Goal: Task Accomplishment & Management: Manage account settings

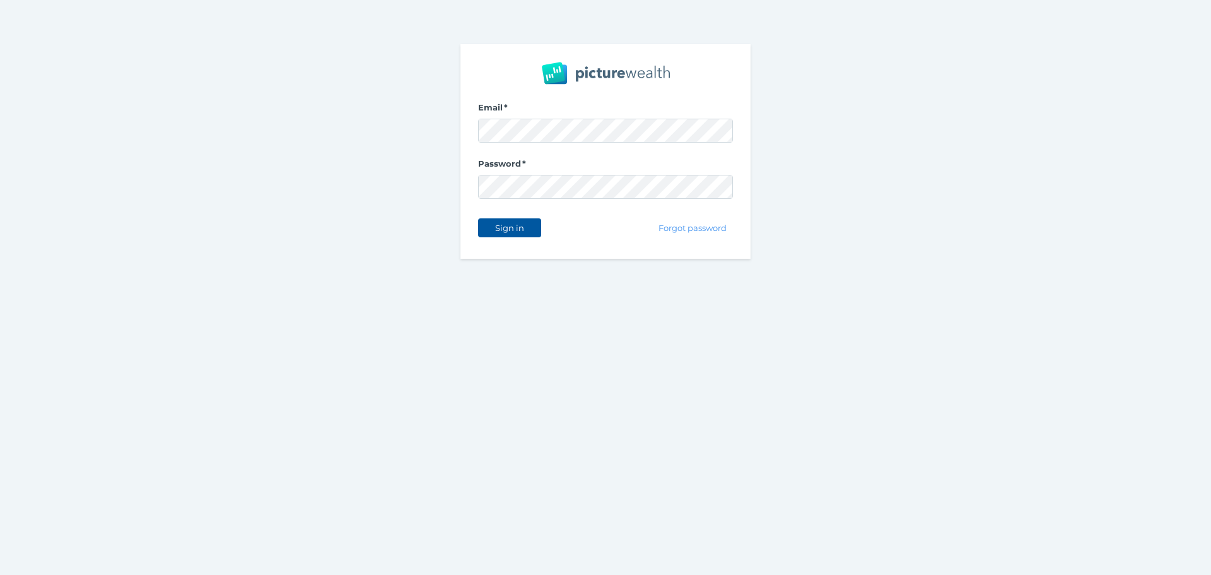
click at [516, 234] on button "Sign in" at bounding box center [509, 227] width 63 height 19
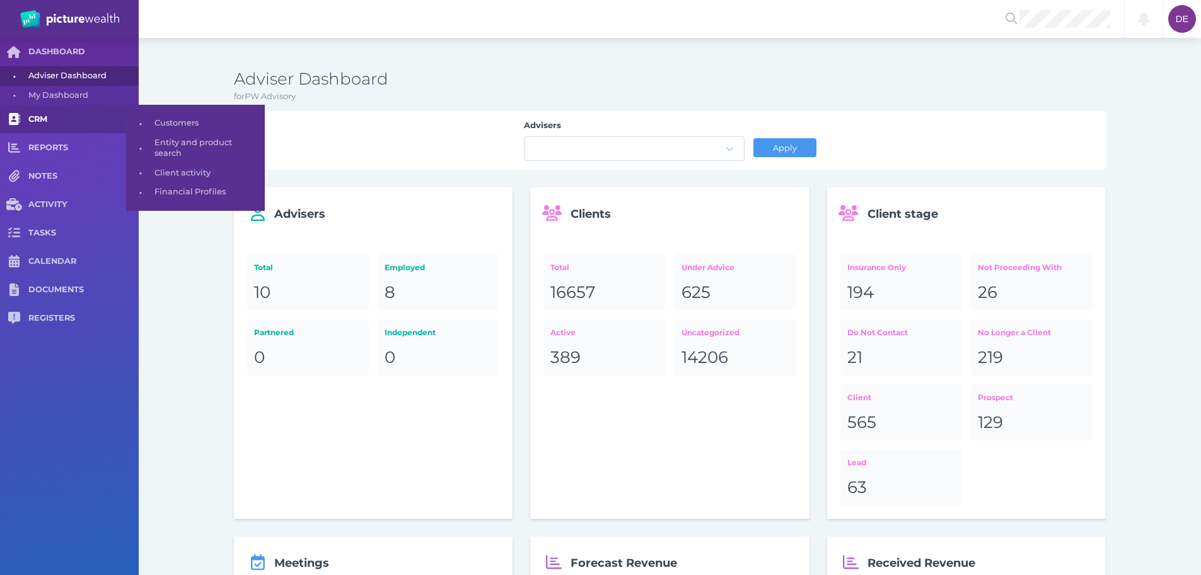
click at [57, 115] on span "CRM" at bounding box center [83, 119] width 110 height 11
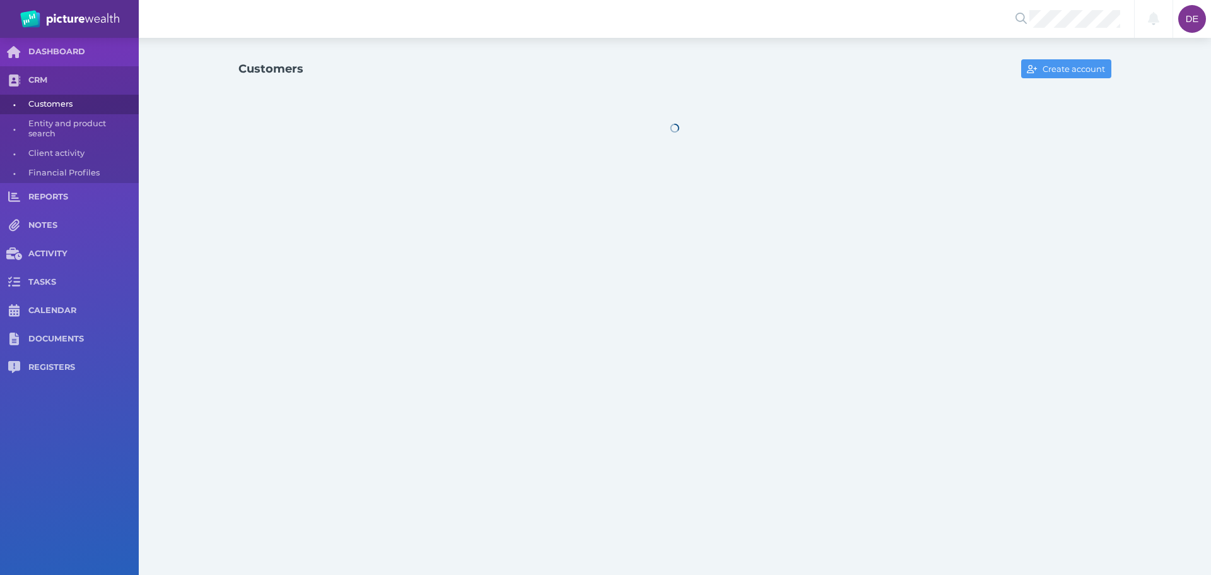
select select "25"
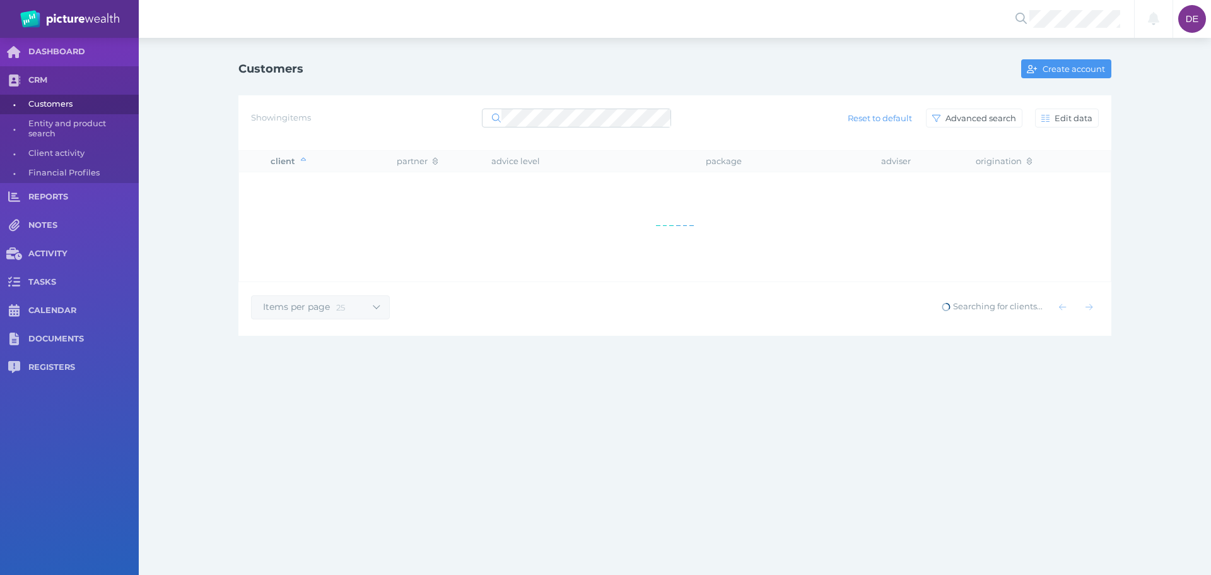
drag, startPoint x: 578, startPoint y: 142, endPoint x: 576, endPoint y: 128, distance: 14.1
click at [578, 140] on div "Showing items Reset to default Advanced search Edit data" at bounding box center [674, 122] width 873 height 55
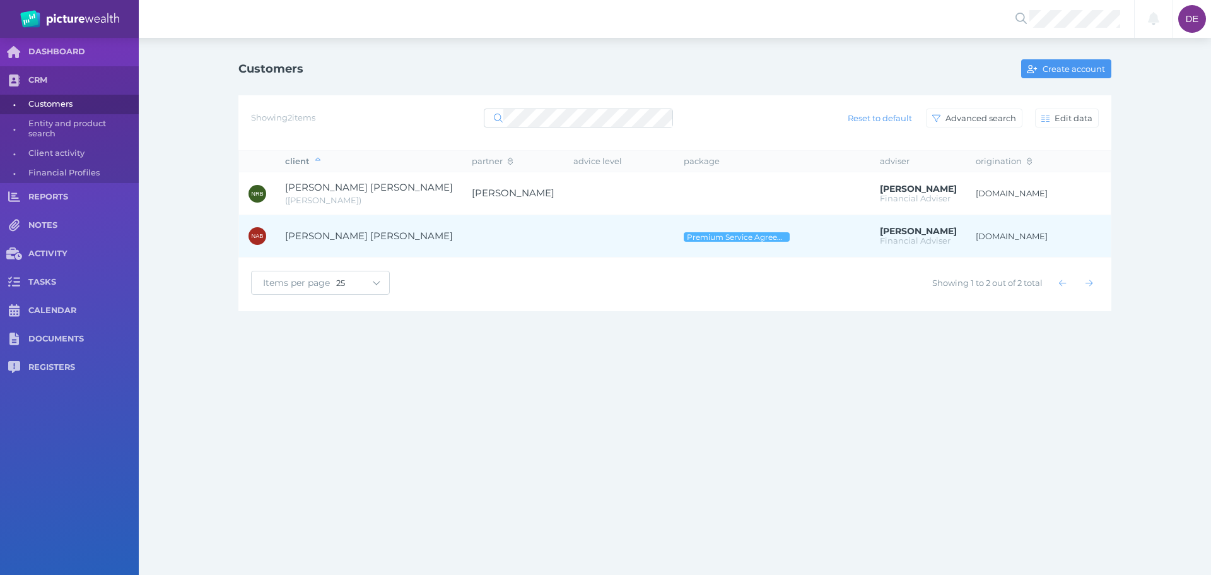
click at [462, 248] on td at bounding box center [513, 235] width 102 height 43
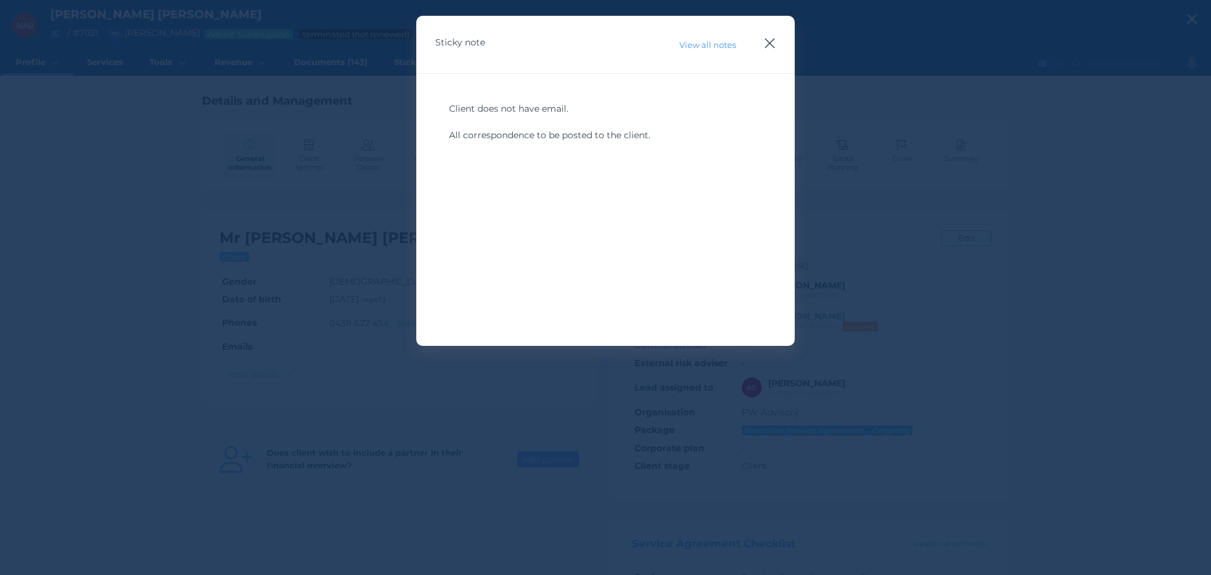
click at [764, 48] on icon "button" at bounding box center [770, 43] width 12 height 16
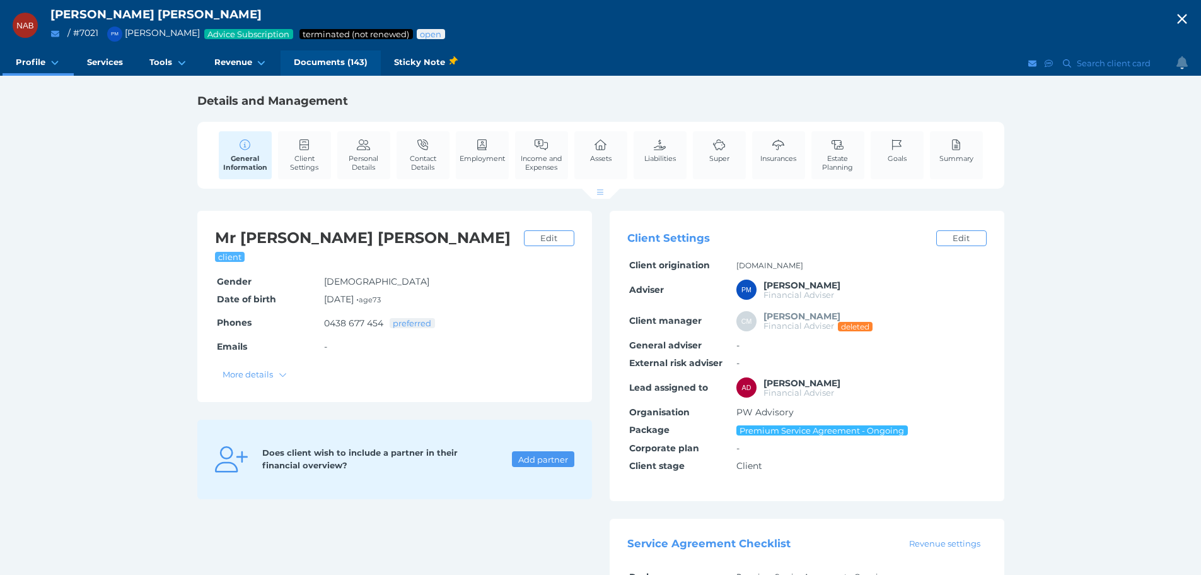
click at [324, 63] on span "Documents (143)" at bounding box center [331, 62] width 74 height 11
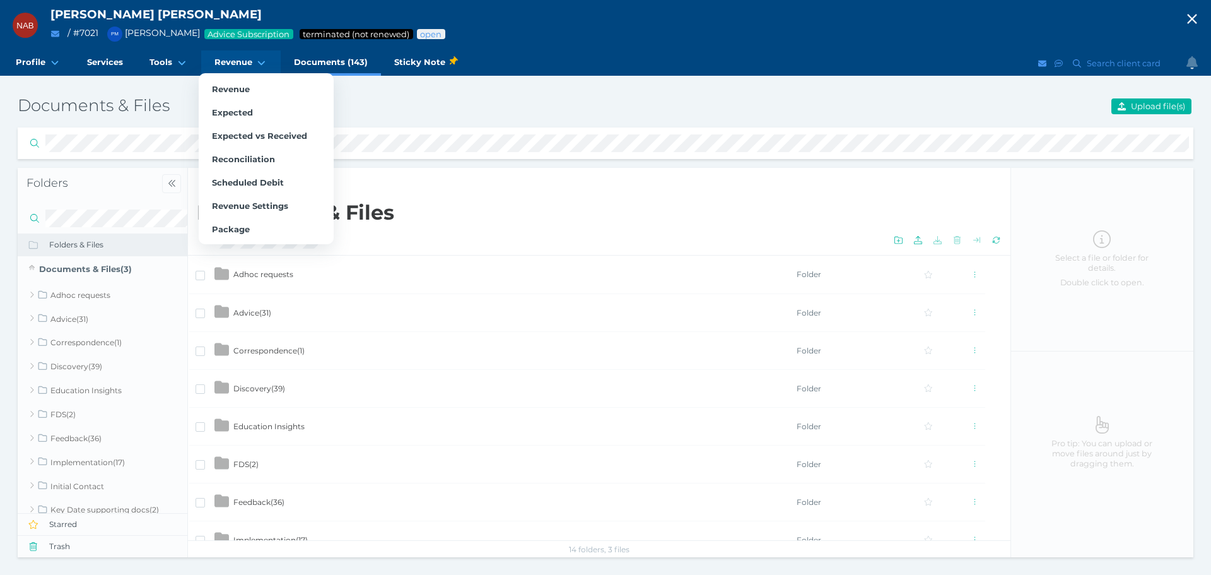
click at [230, 62] on span "Revenue" at bounding box center [233, 62] width 38 height 11
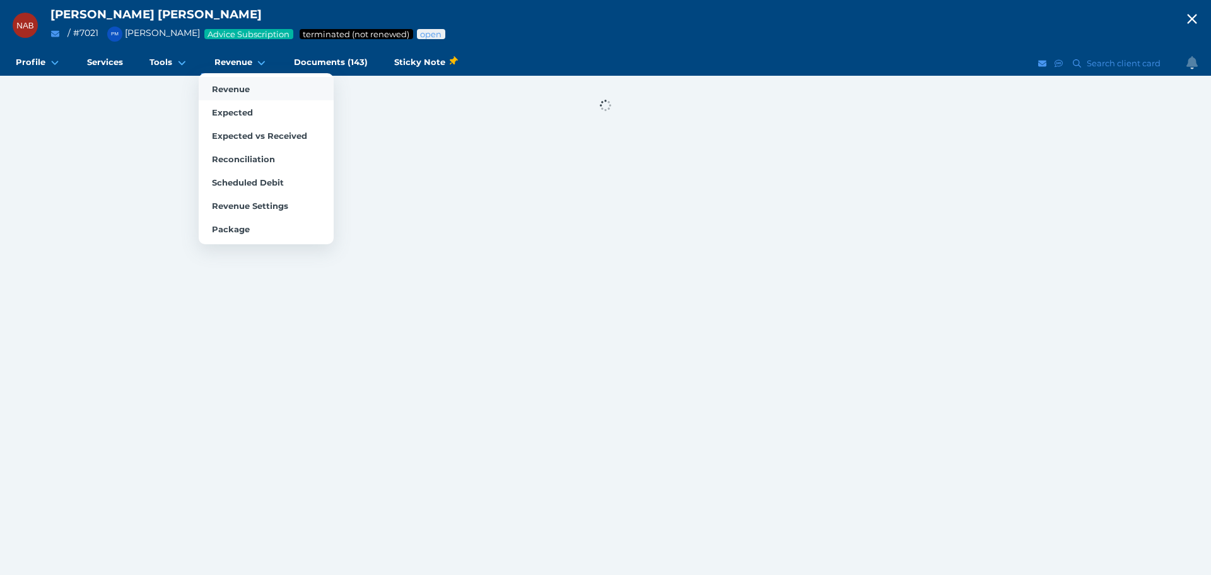
select select "25"
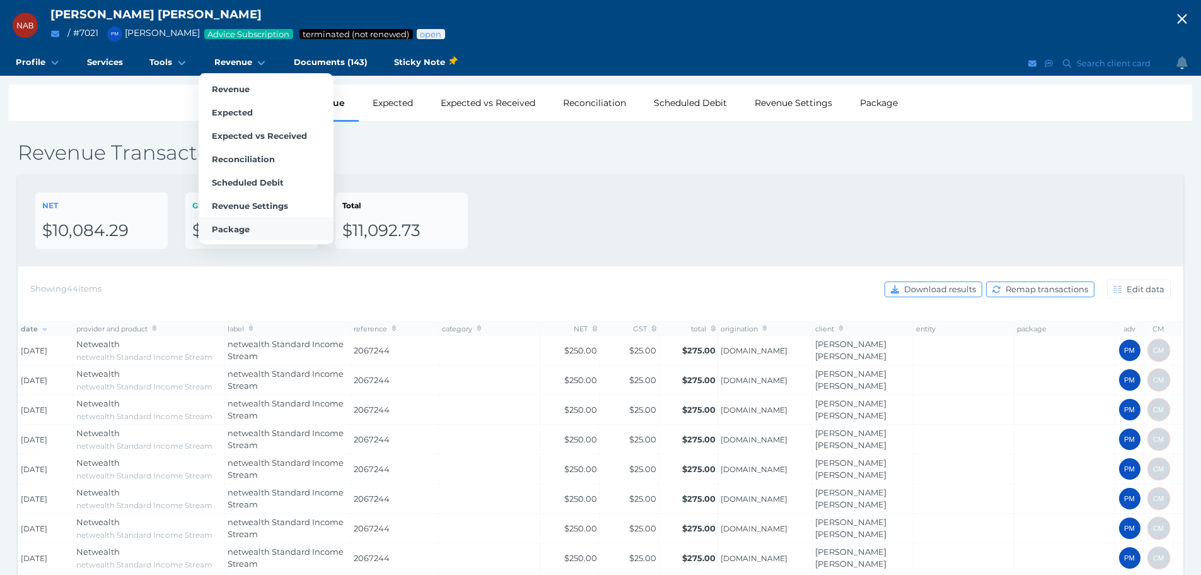
click at [220, 221] on link "Package" at bounding box center [266, 228] width 135 height 23
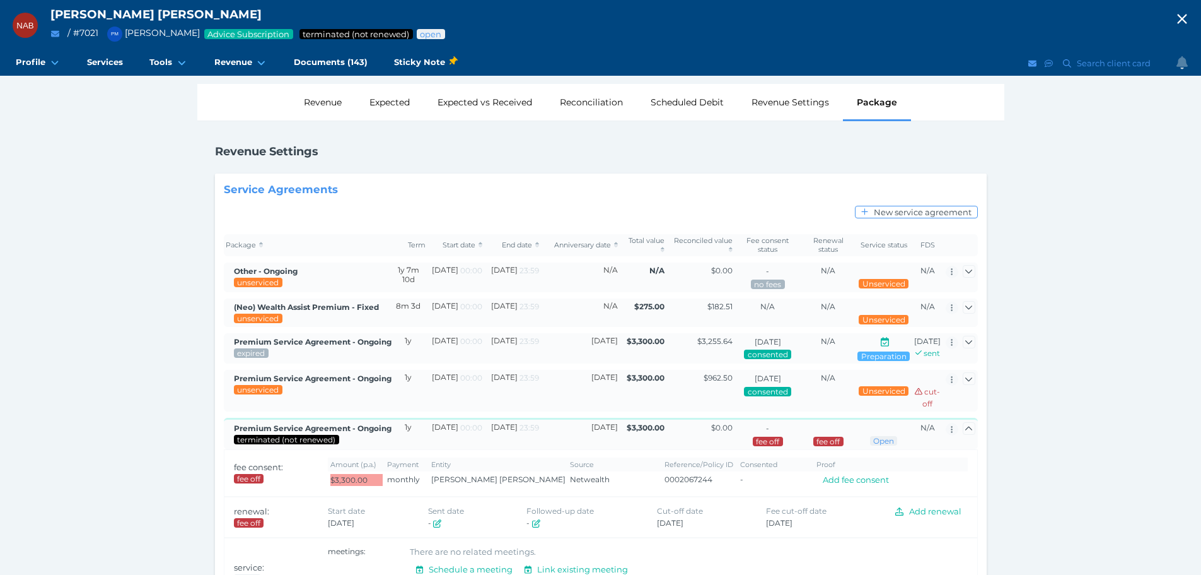
scroll to position [163, 0]
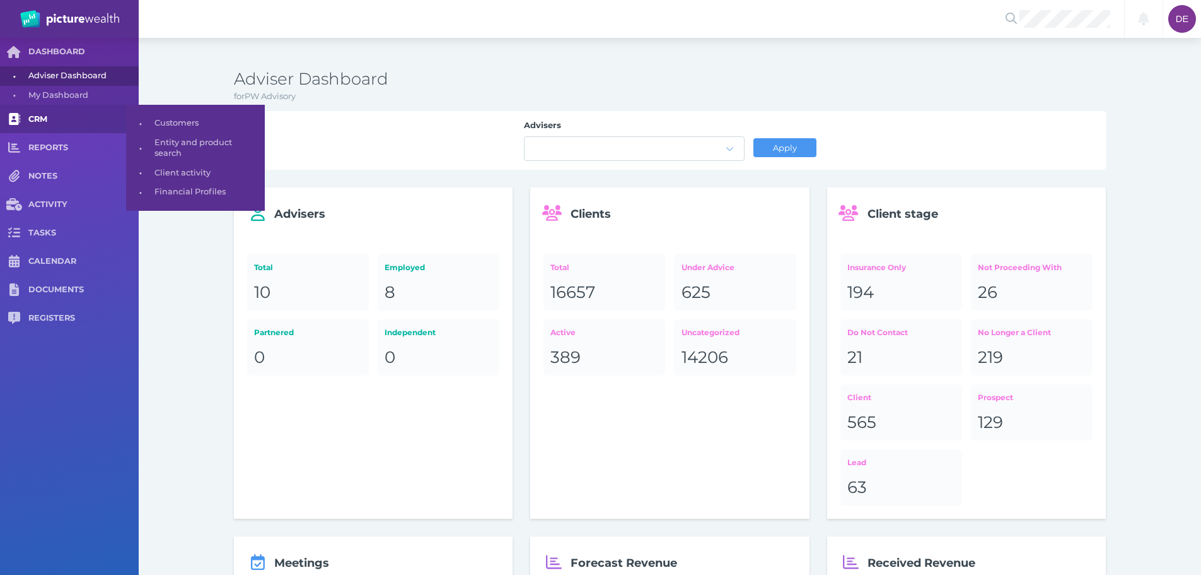
click at [56, 115] on span "CRM" at bounding box center [83, 119] width 110 height 11
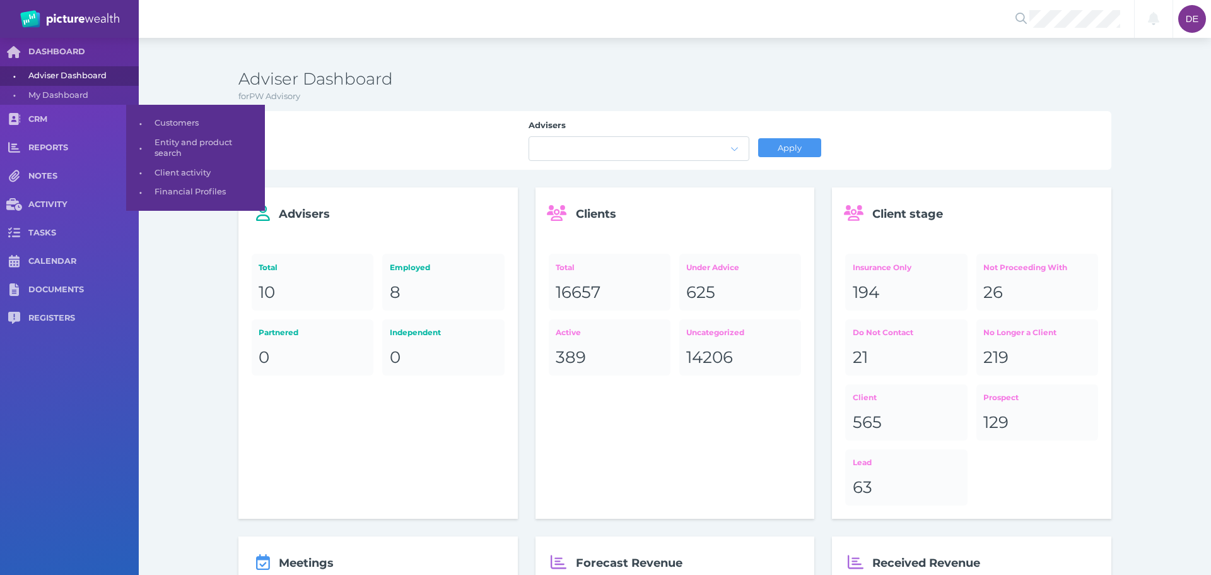
select select "25"
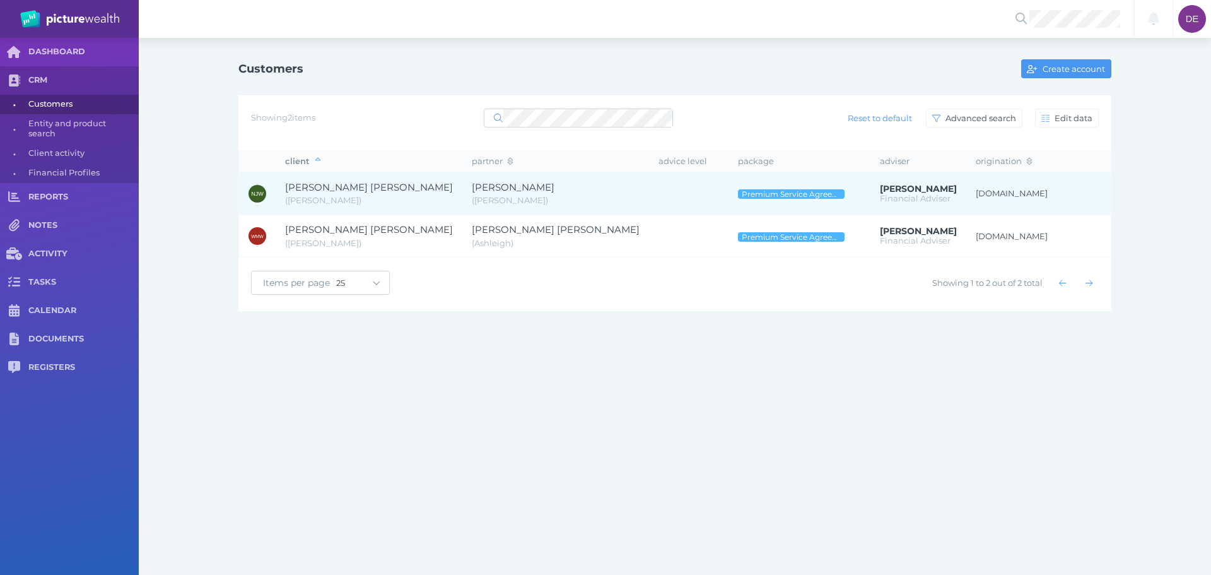
click at [472, 201] on span "( [PERSON_NAME] )" at bounding box center [556, 200] width 168 height 13
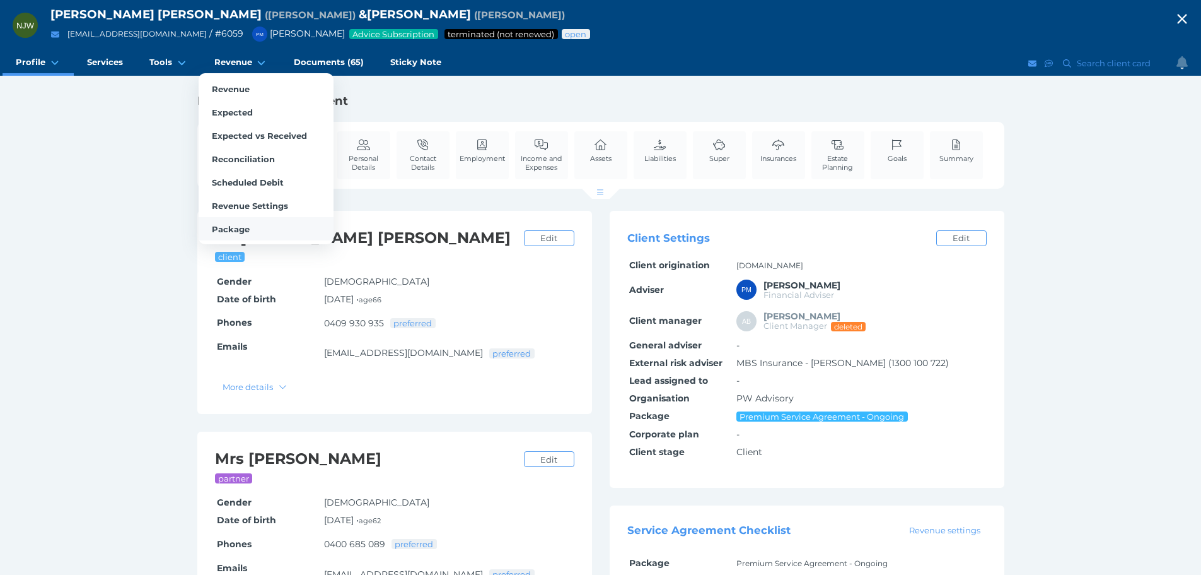
click at [247, 221] on link "Package" at bounding box center [266, 228] width 135 height 23
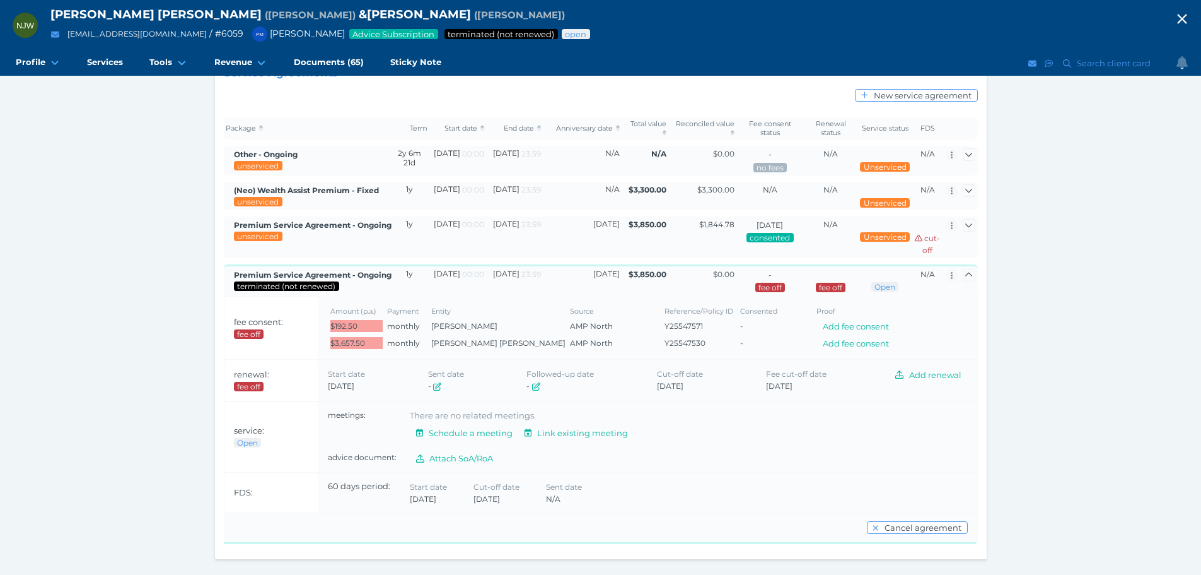
scroll to position [128, 0]
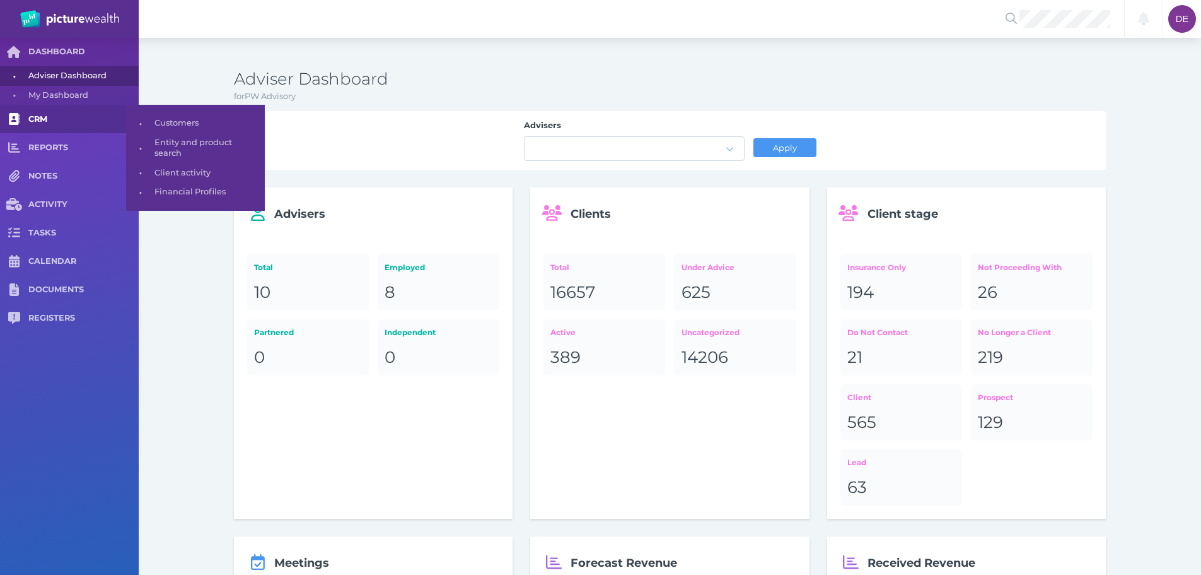
click at [66, 118] on span "CRM" at bounding box center [83, 119] width 110 height 11
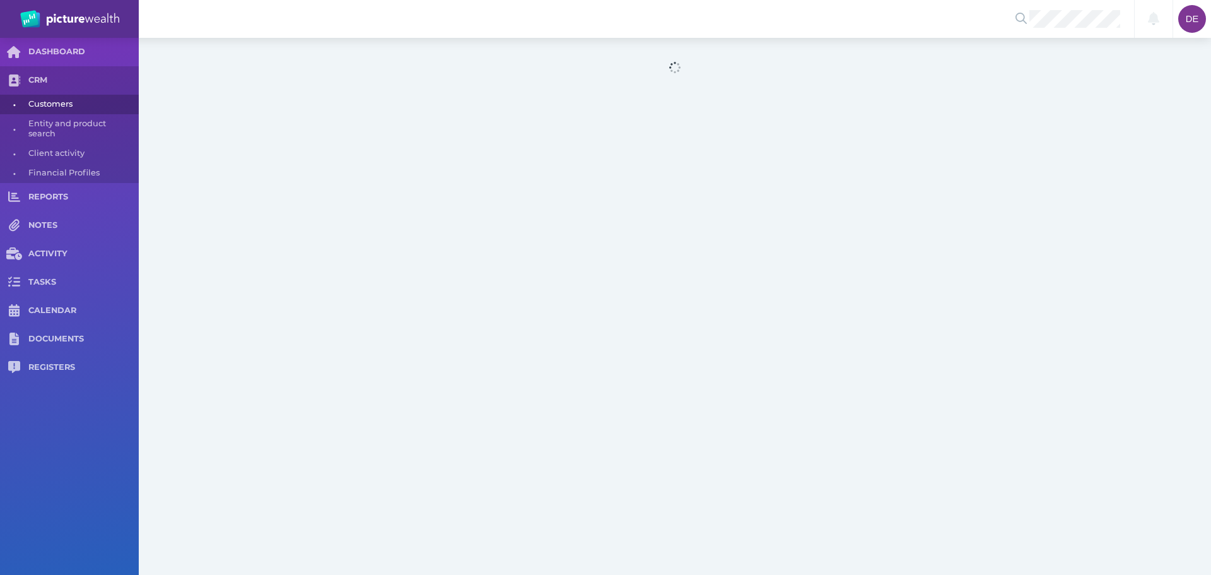
select select "25"
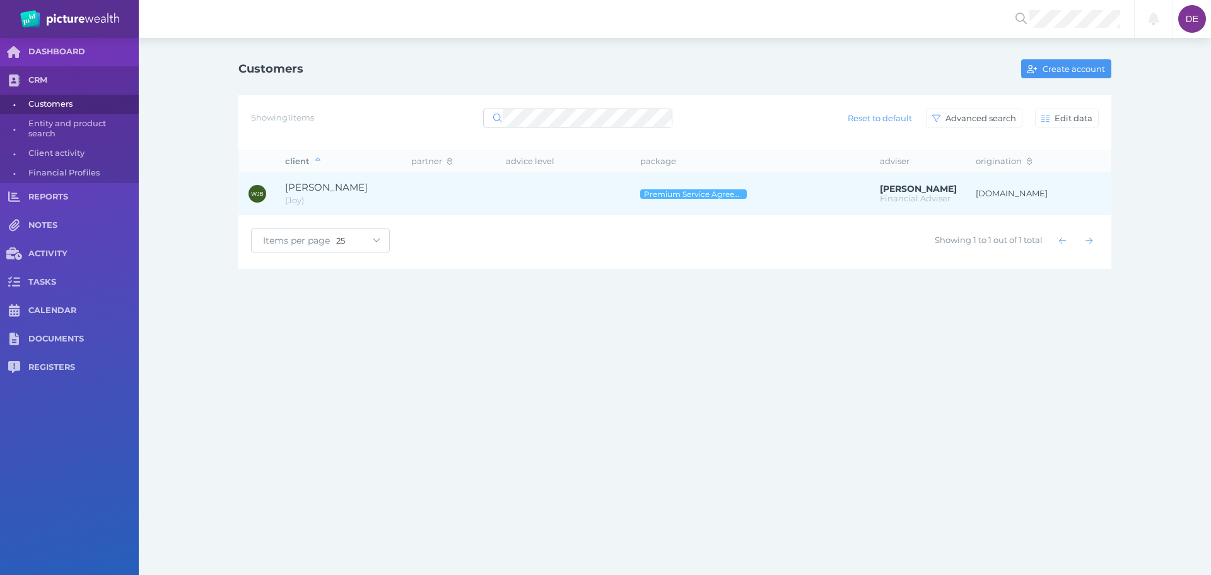
click at [551, 190] on td at bounding box center [563, 193] width 134 height 43
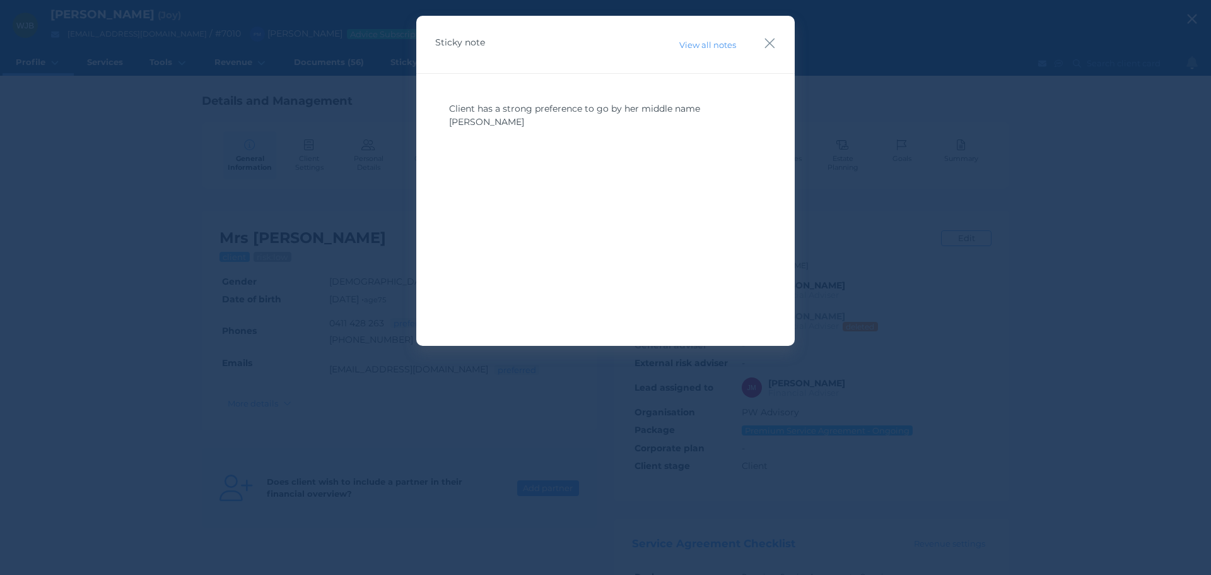
click at [766, 32] on div "Sticky note View all notes" at bounding box center [605, 45] width 378 height 58
click at [773, 38] on icon "button" at bounding box center [770, 43] width 12 height 16
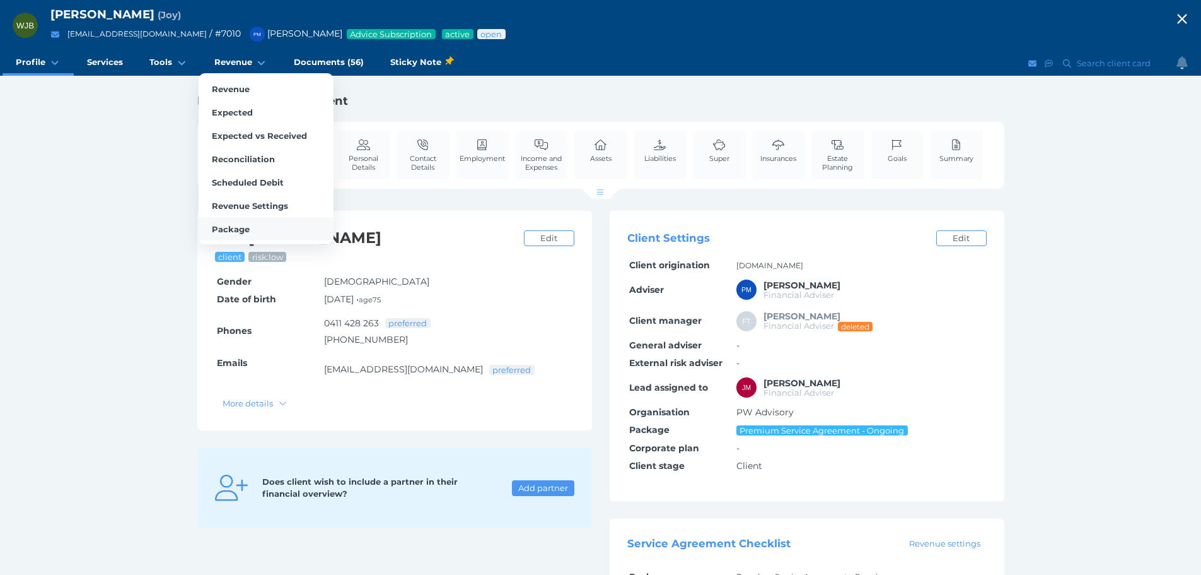
click at [232, 226] on span "Package" at bounding box center [231, 229] width 38 height 10
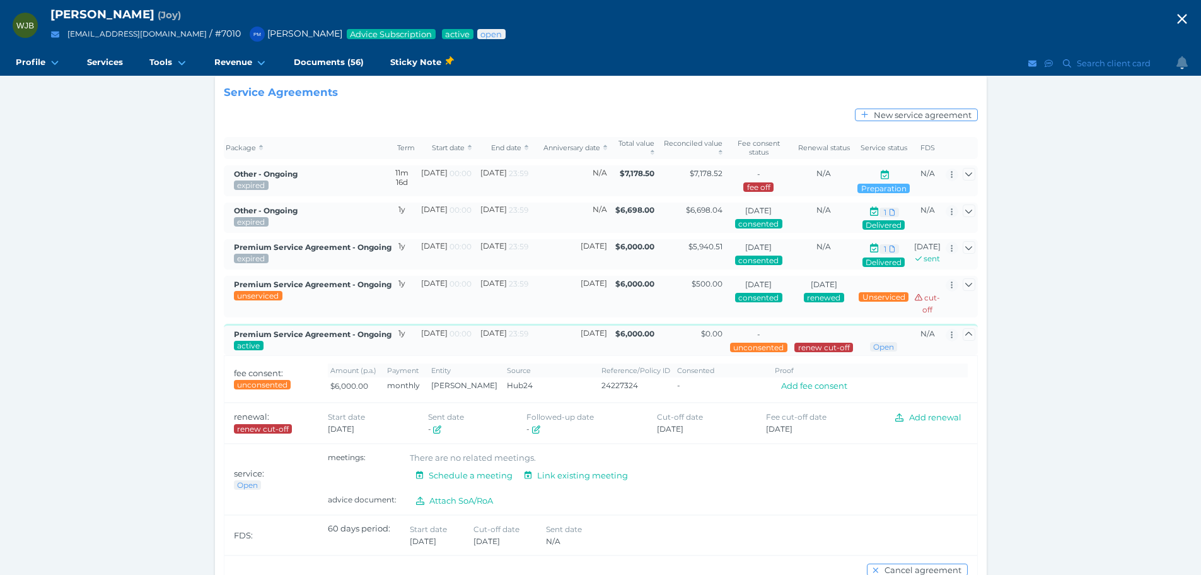
scroll to position [166, 0]
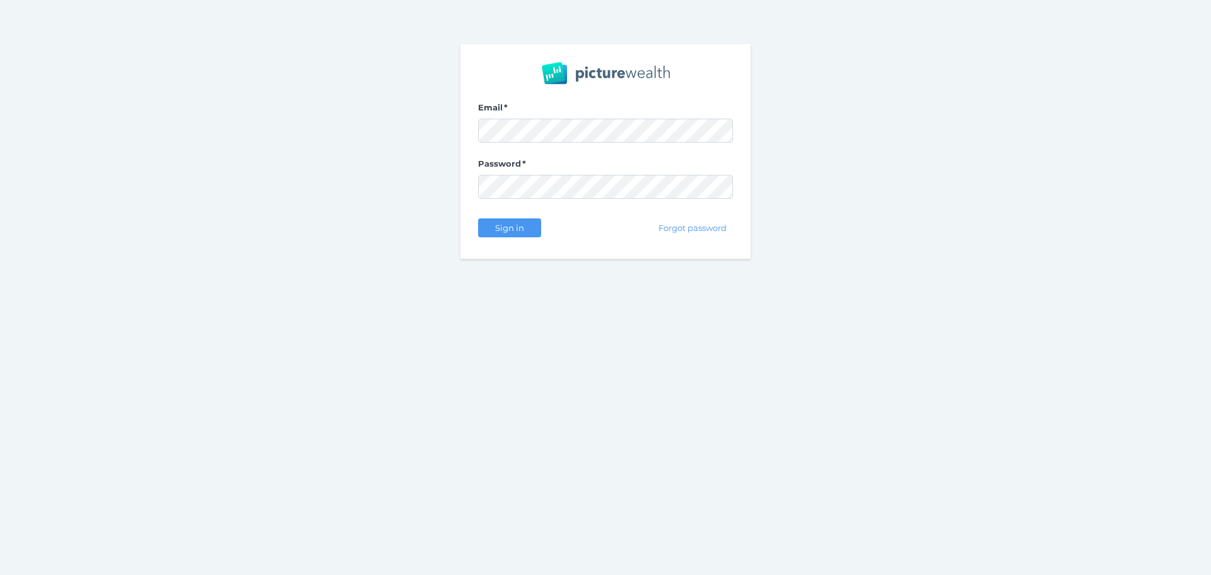
click at [520, 239] on div "Sign in" at bounding box center [509, 227] width 63 height 26
click at [520, 235] on button "Sign in" at bounding box center [509, 227] width 63 height 19
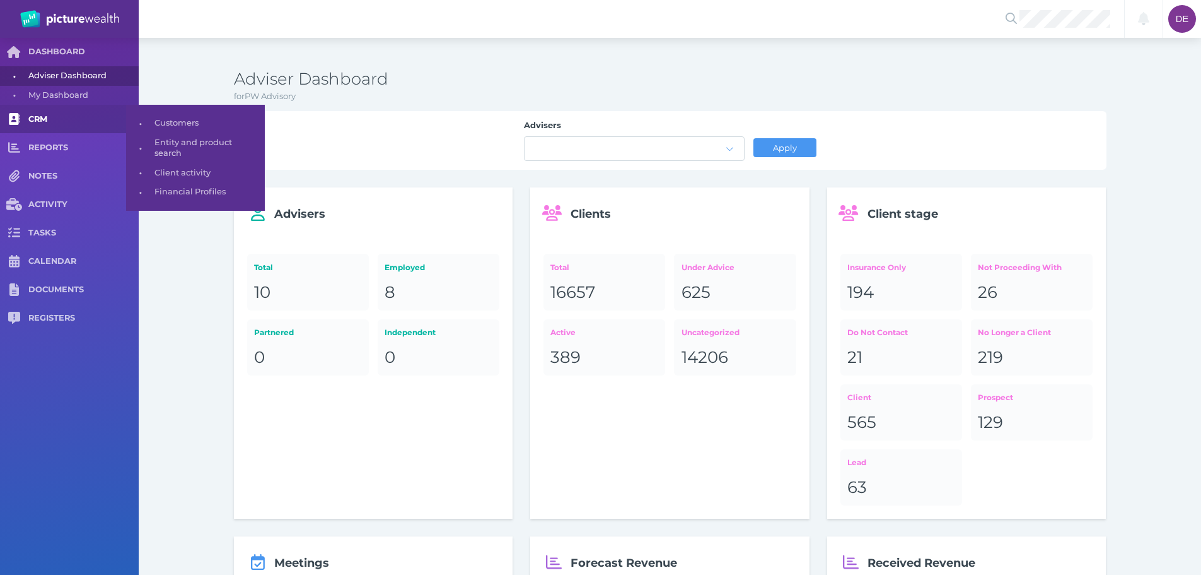
click at [105, 123] on span "CRM" at bounding box center [83, 119] width 110 height 11
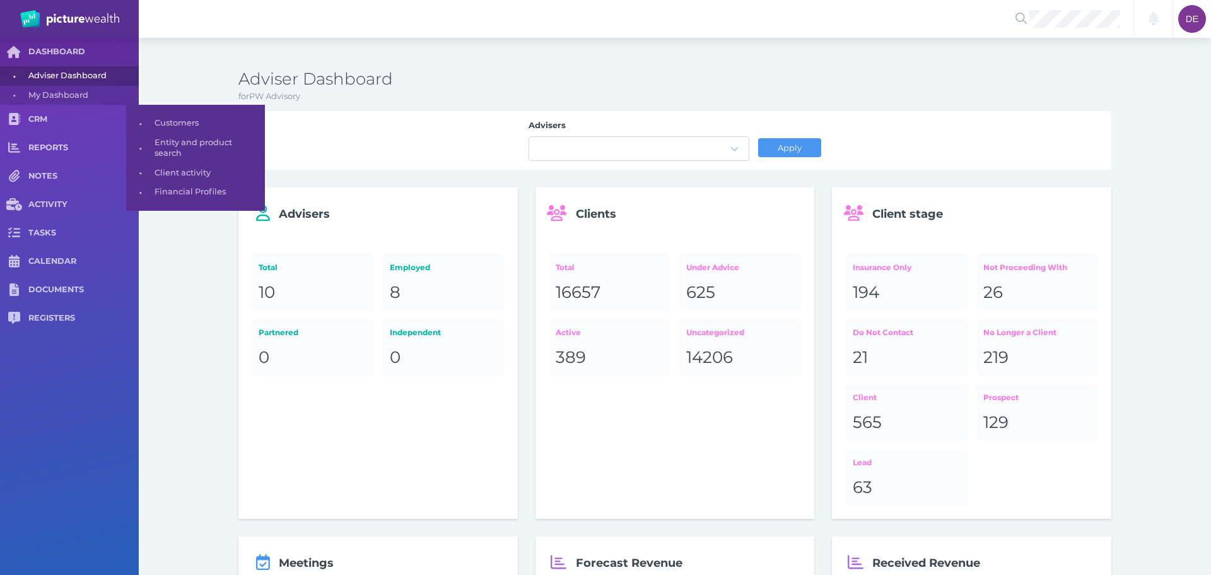
select select "25"
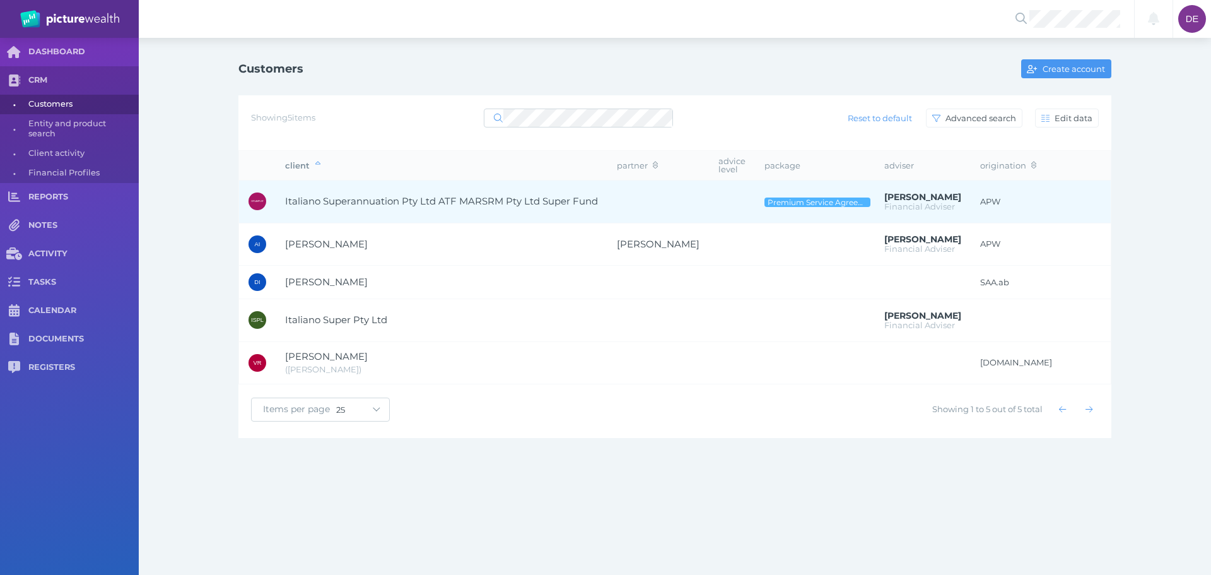
click at [391, 194] on span "Italiano Superannuation Pty Ltd ATF MARSRM Pty Ltd Super Fund" at bounding box center [441, 201] width 313 height 15
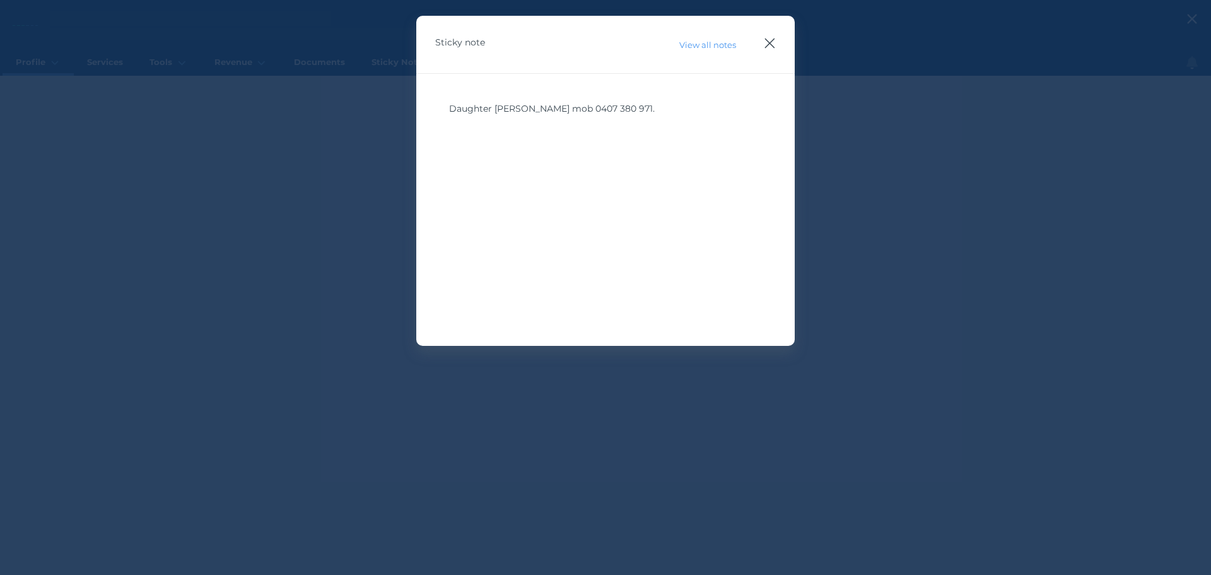
click at [773, 41] on icon "button" at bounding box center [770, 43] width 12 height 16
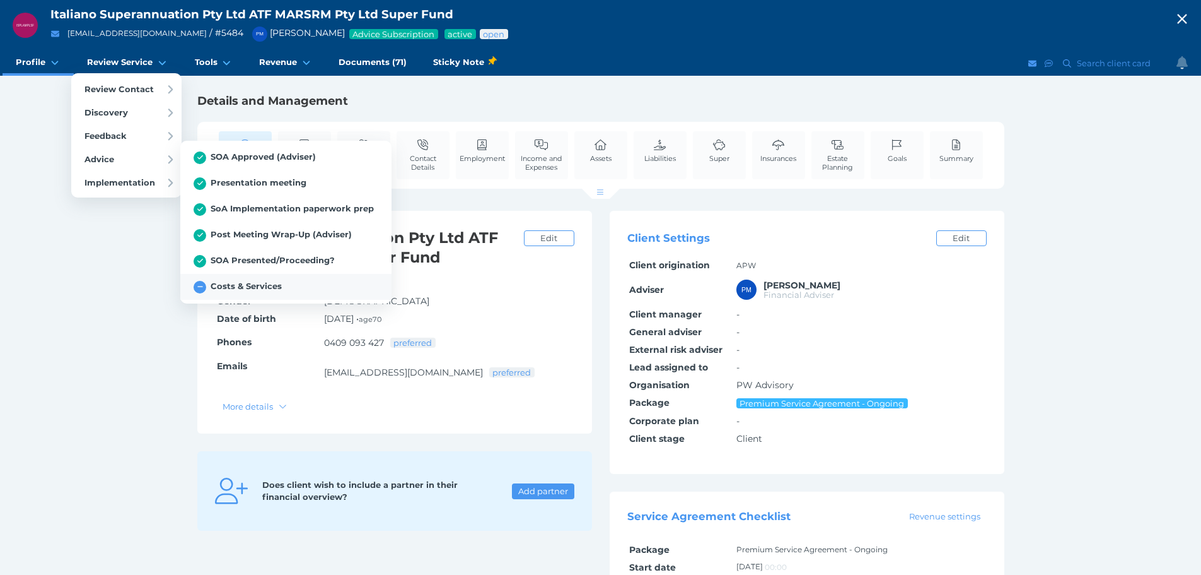
click at [255, 285] on span "Costs & Services" at bounding box center [238, 286] width 88 height 10
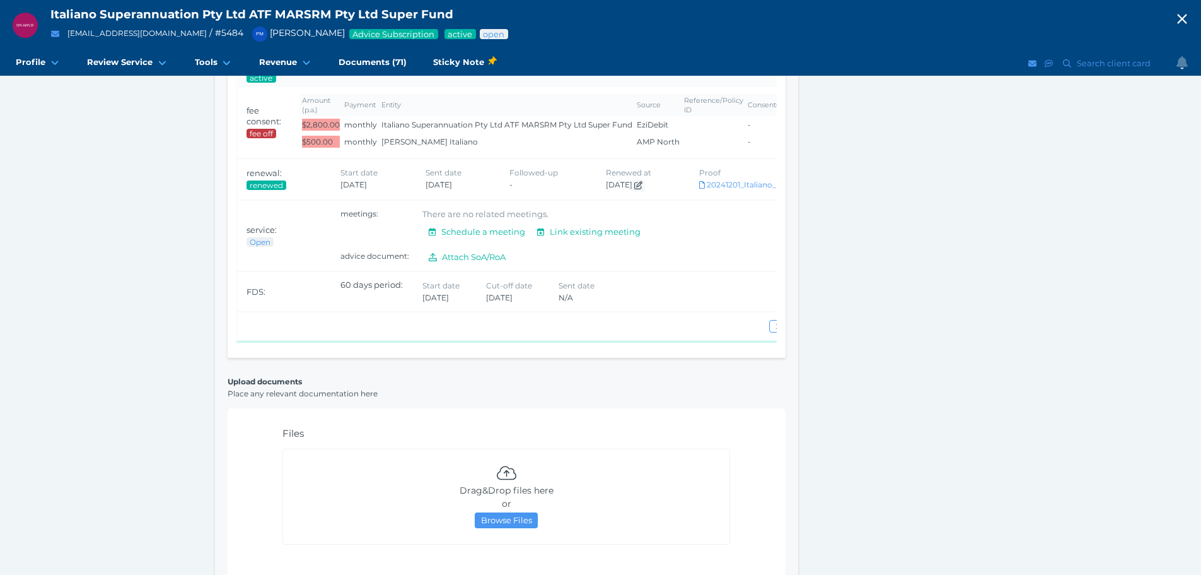
scroll to position [971, 0]
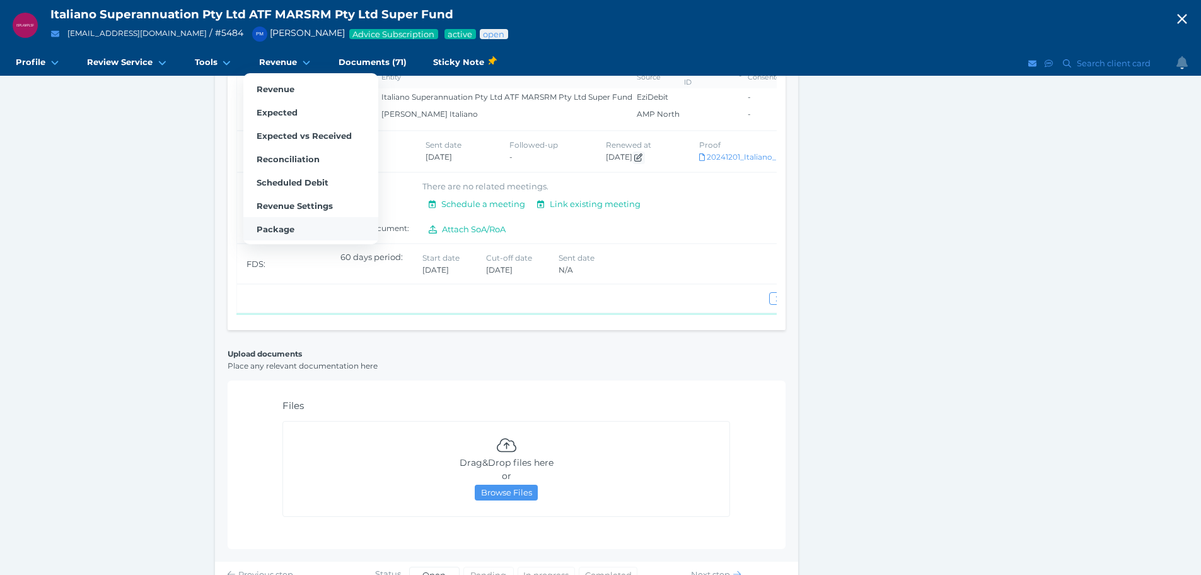
click at [267, 221] on link "Package" at bounding box center [310, 228] width 135 height 23
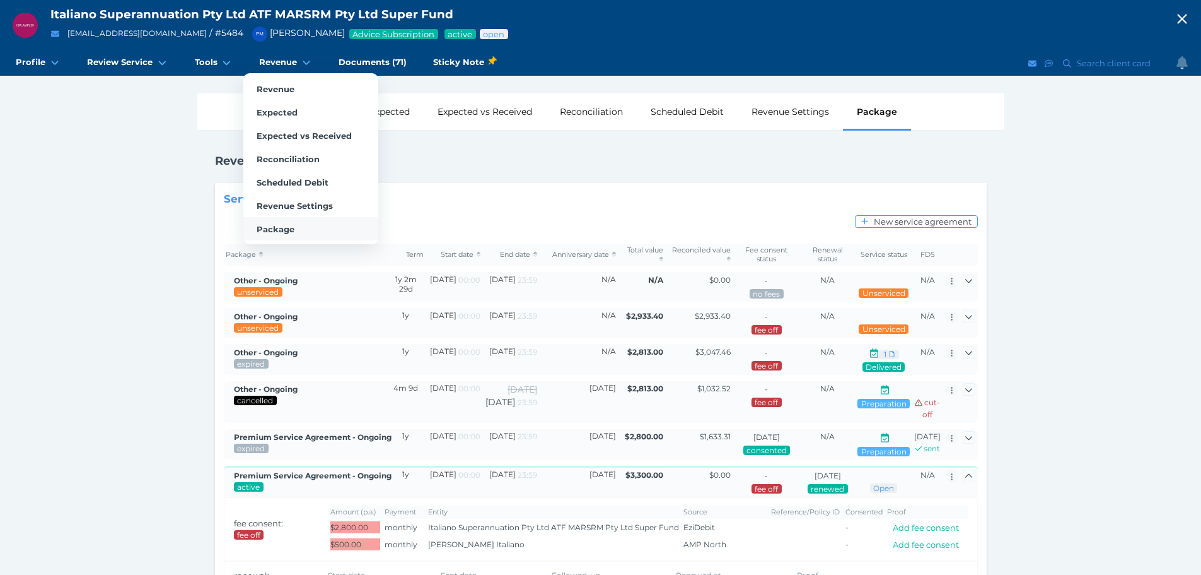
click at [277, 235] on link "Package" at bounding box center [310, 228] width 135 height 23
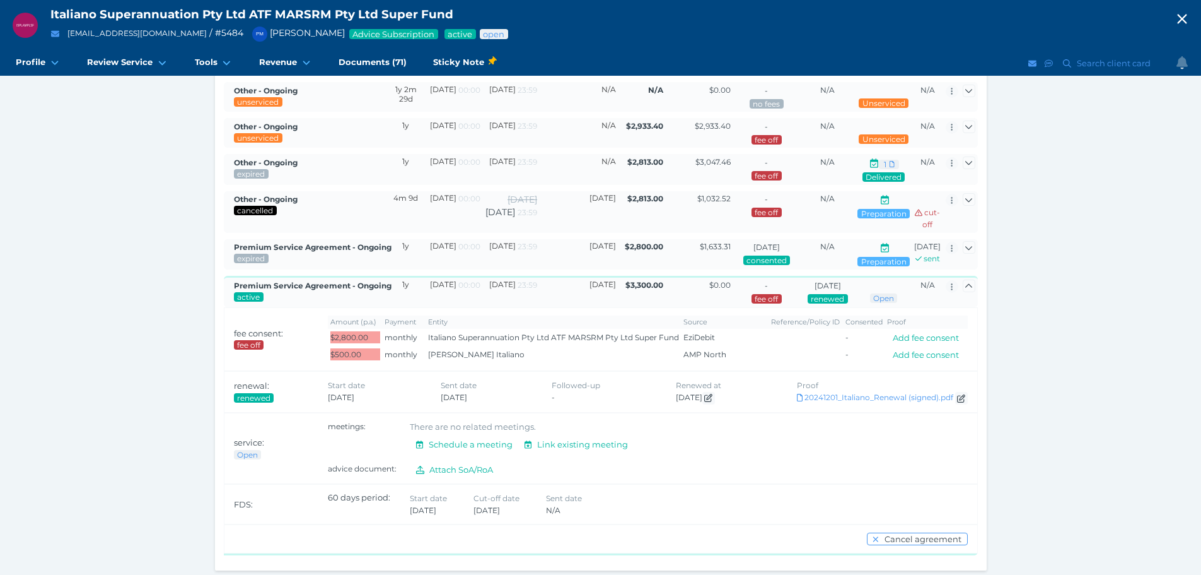
scroll to position [221, 0]
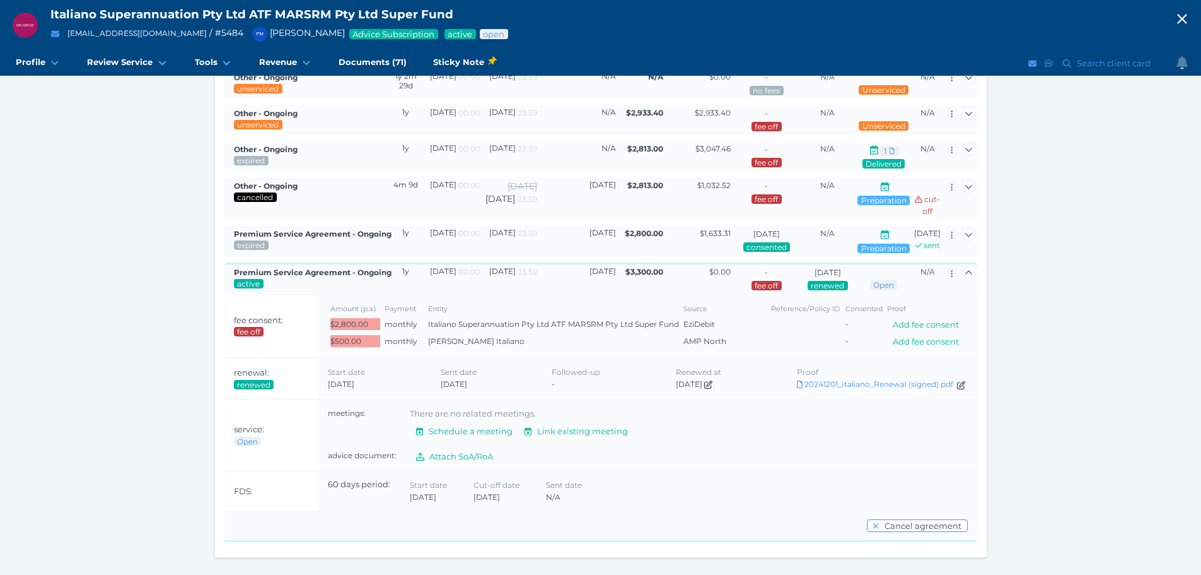
click at [872, 388] on div "Download 20241201_Italiano_Renewal (signed).pdf" at bounding box center [882, 384] width 171 height 13
click at [872, 381] on link "Download 20241201_Italiano_Renewal (signed).pdf" at bounding box center [882, 383] width 171 height 9
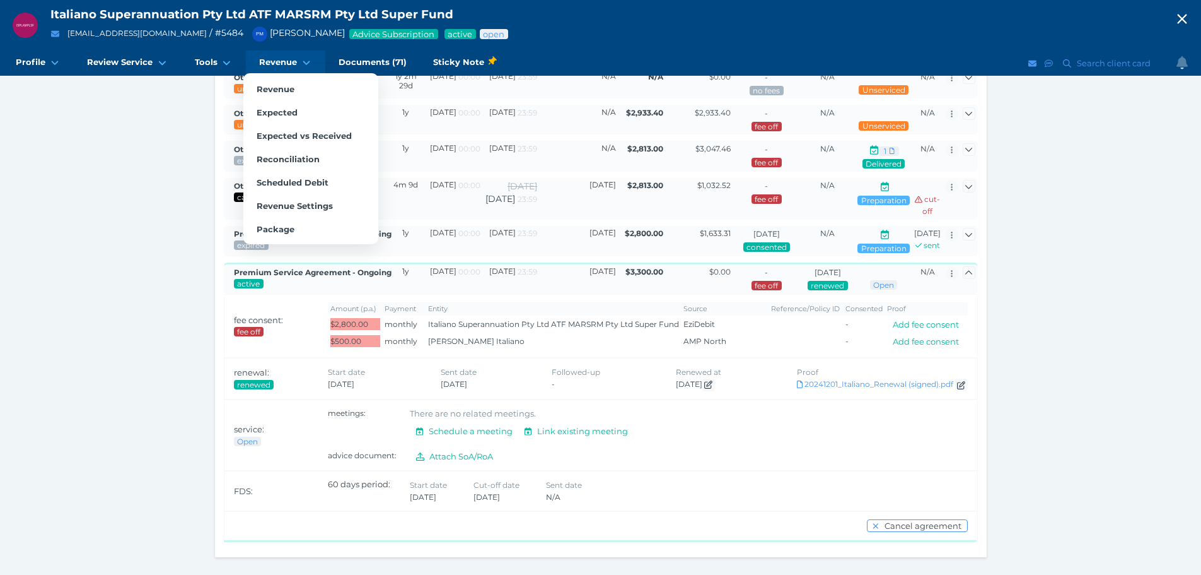
click at [301, 64] on icon at bounding box center [307, 62] width 12 height 9
select select "25"
